Goal: Task Accomplishment & Management: Manage account settings

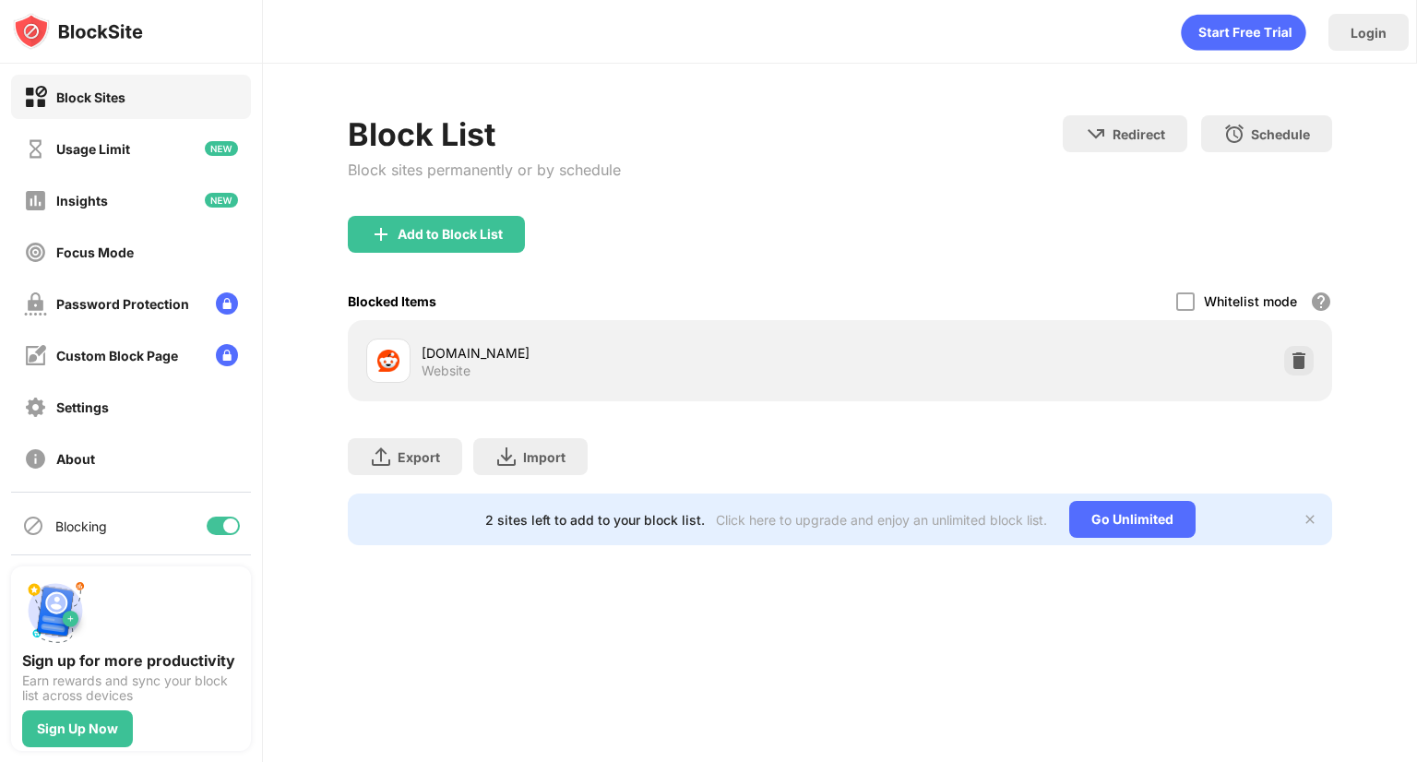
click at [1317, 362] on div "[DOMAIN_NAME] Website" at bounding box center [840, 360] width 962 height 59
click at [1295, 361] on img at bounding box center [1298, 360] width 18 height 18
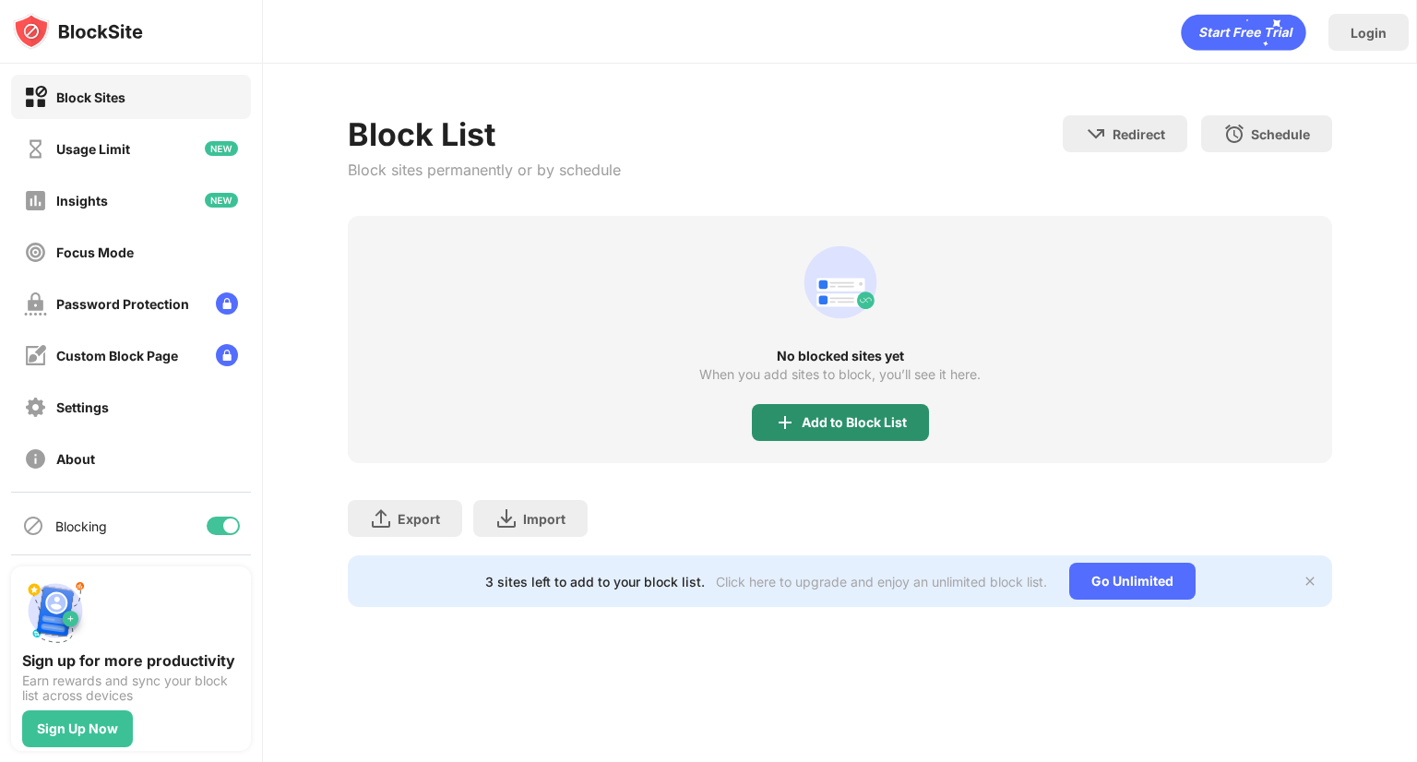
click at [873, 407] on div "Add to Block List" at bounding box center [840, 422] width 177 height 37
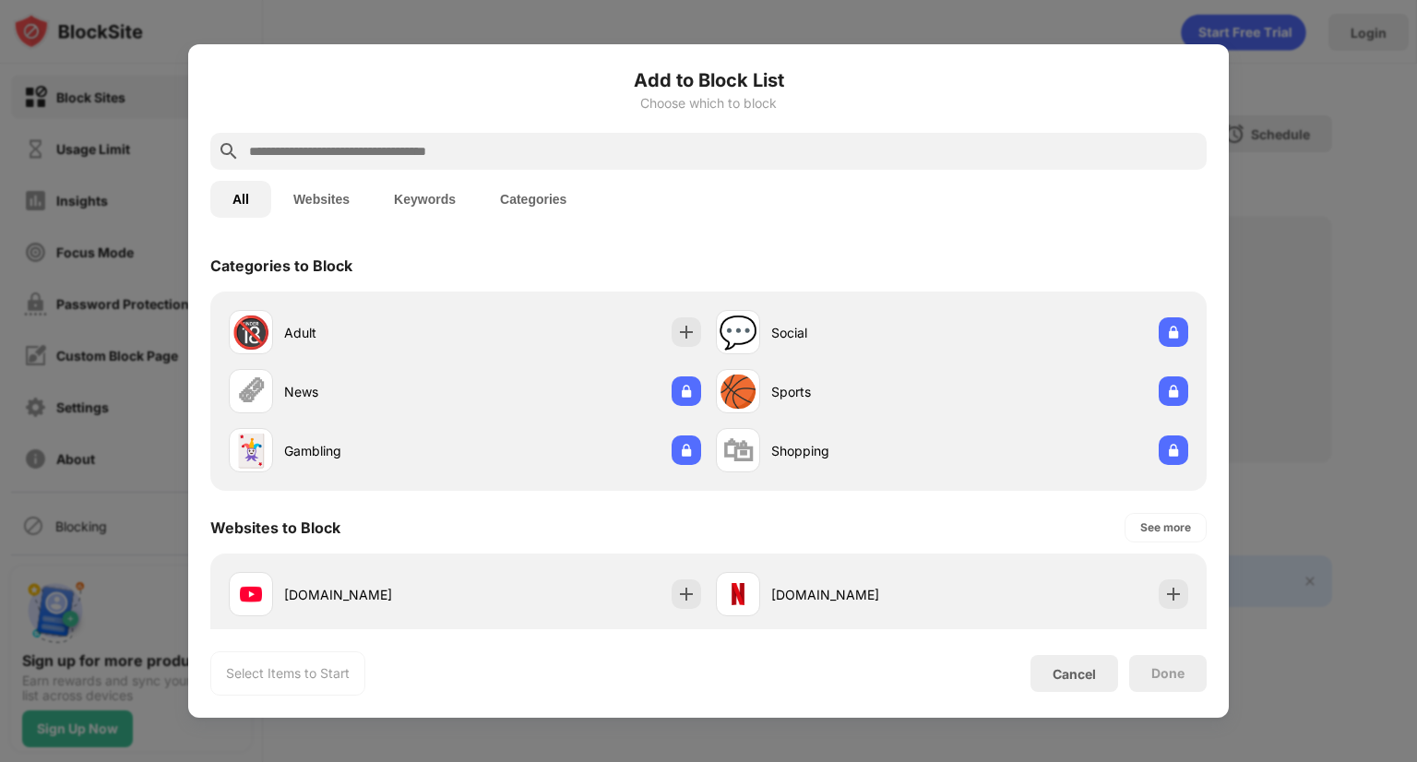
click at [682, 161] on input "text" at bounding box center [723, 151] width 952 height 22
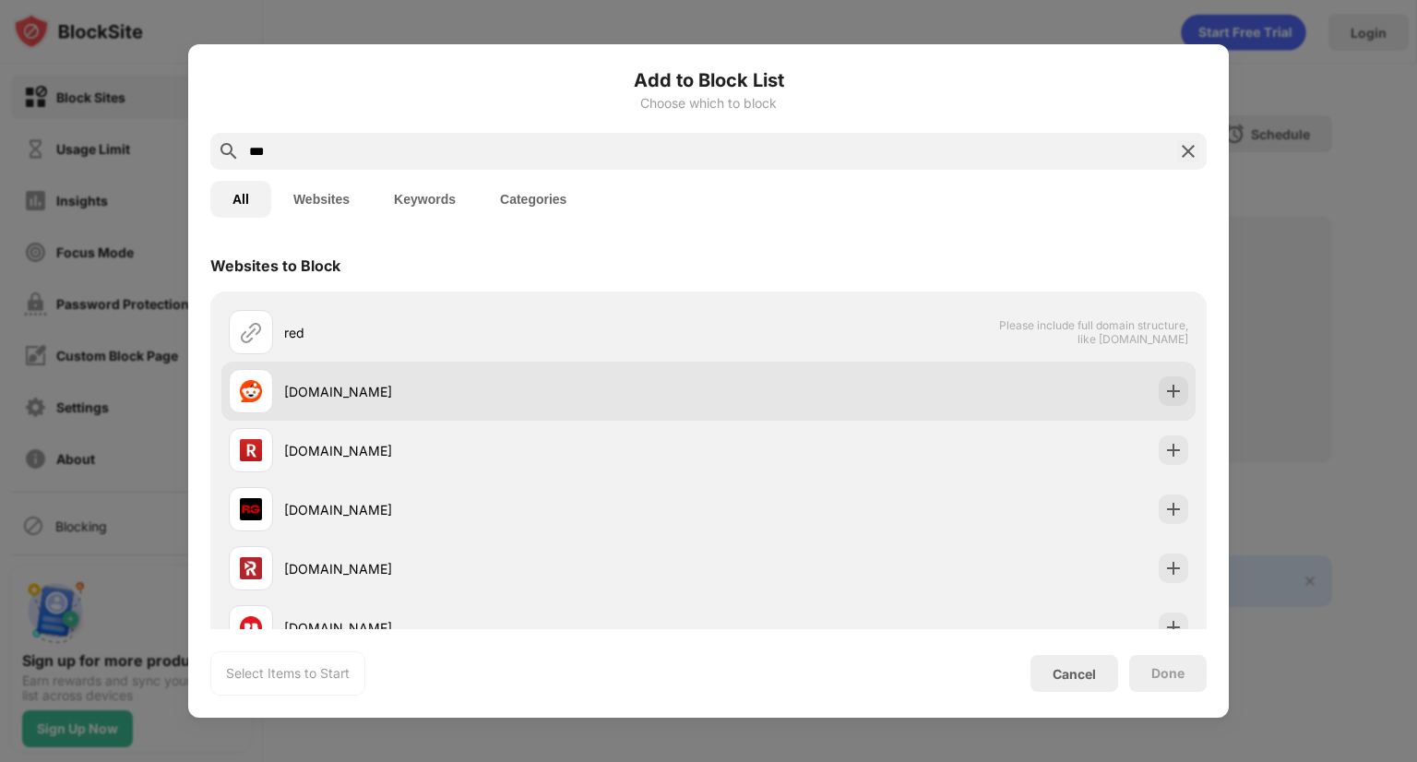
type input "***"
click at [495, 372] on div "reddit.com" at bounding box center [469, 391] width 480 height 44
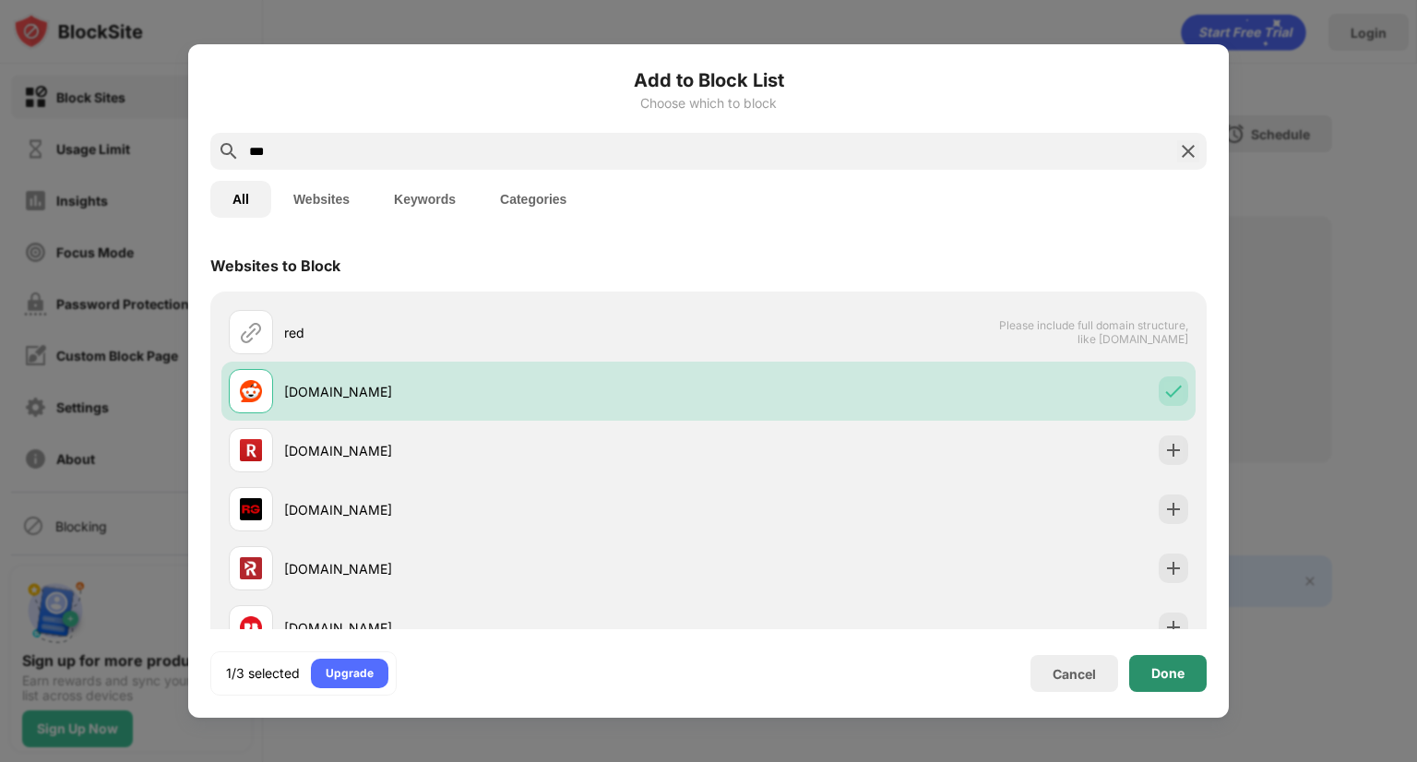
click at [1156, 671] on div "Done" at bounding box center [1167, 673] width 33 height 15
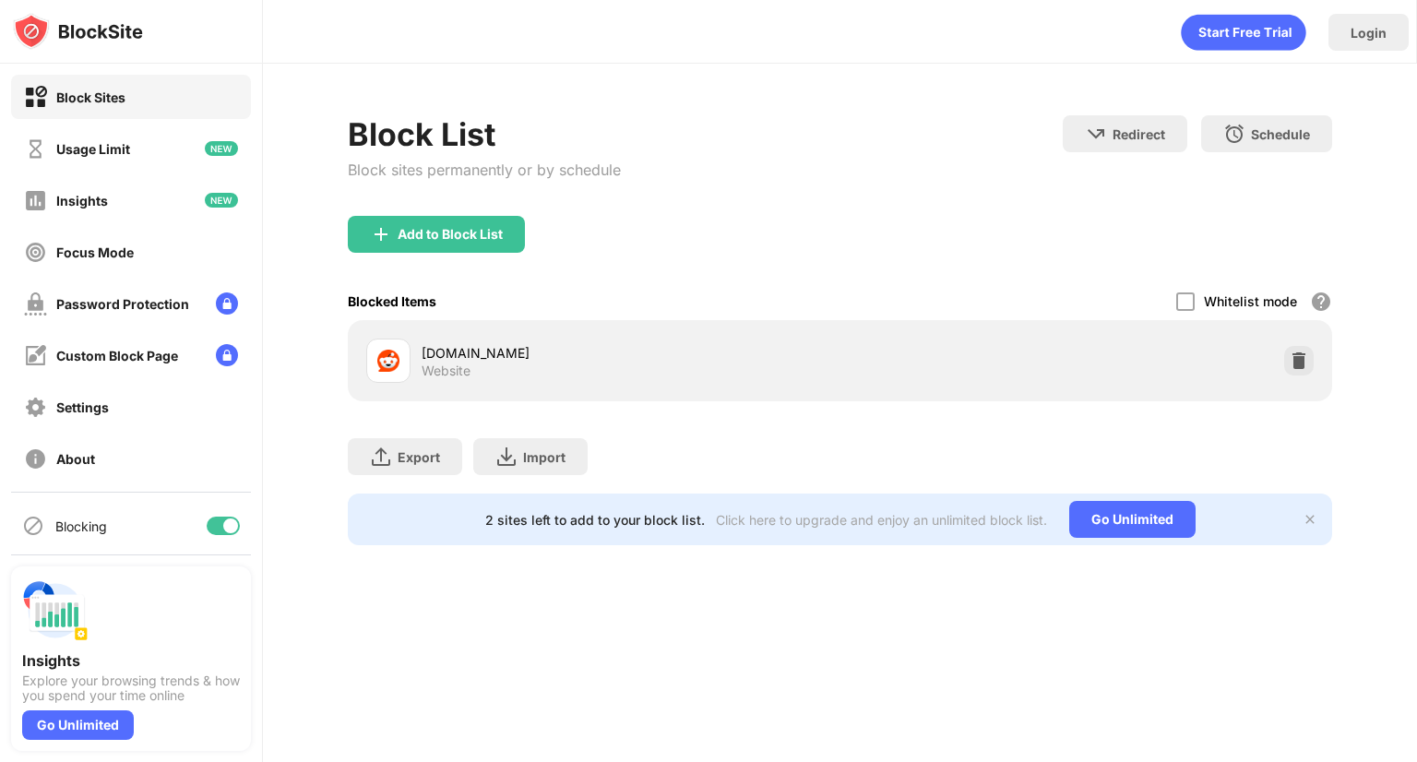
click at [1276, 354] on div "reddit.com Website" at bounding box center [840, 360] width 962 height 59
click at [1295, 360] on img at bounding box center [1298, 360] width 18 height 18
